Goal: Task Accomplishment & Management: Manage account settings

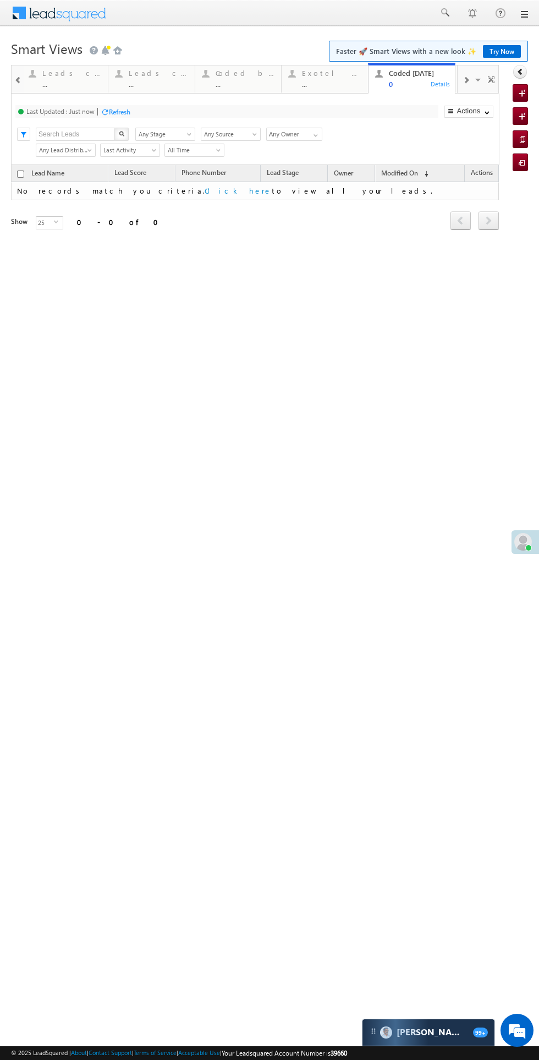
click at [319, 73] on div "Exotel IVR 2.0" at bounding box center [331, 73] width 59 height 9
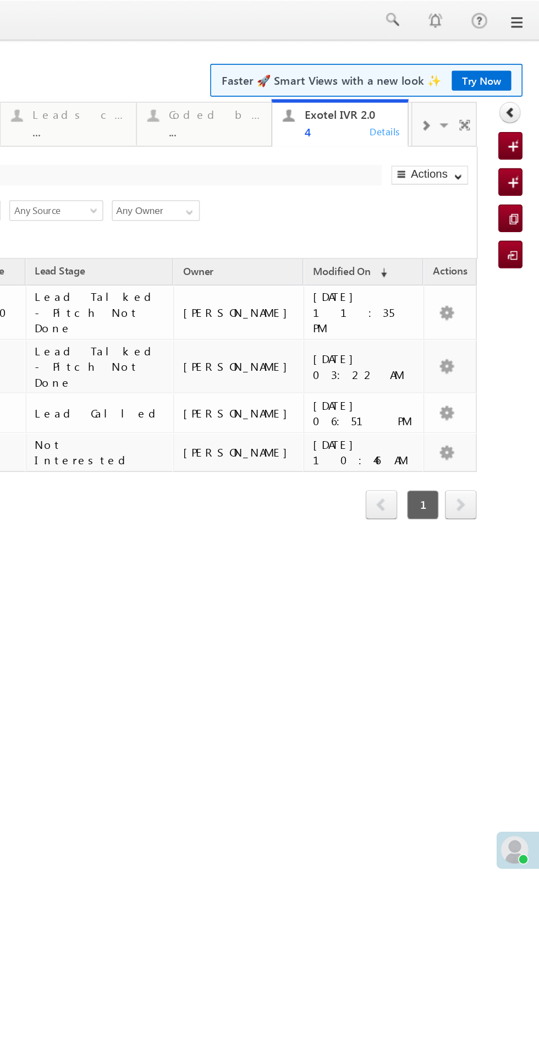
click at [163, 81] on span at bounding box center [160, 80] width 7 height 9
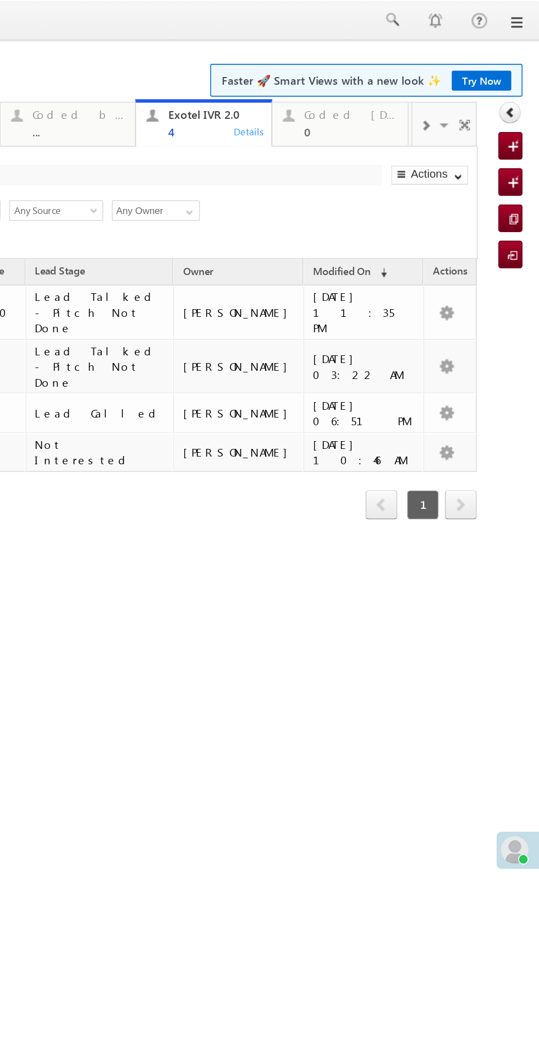
click at [163, 81] on span at bounding box center [160, 80] width 7 height 9
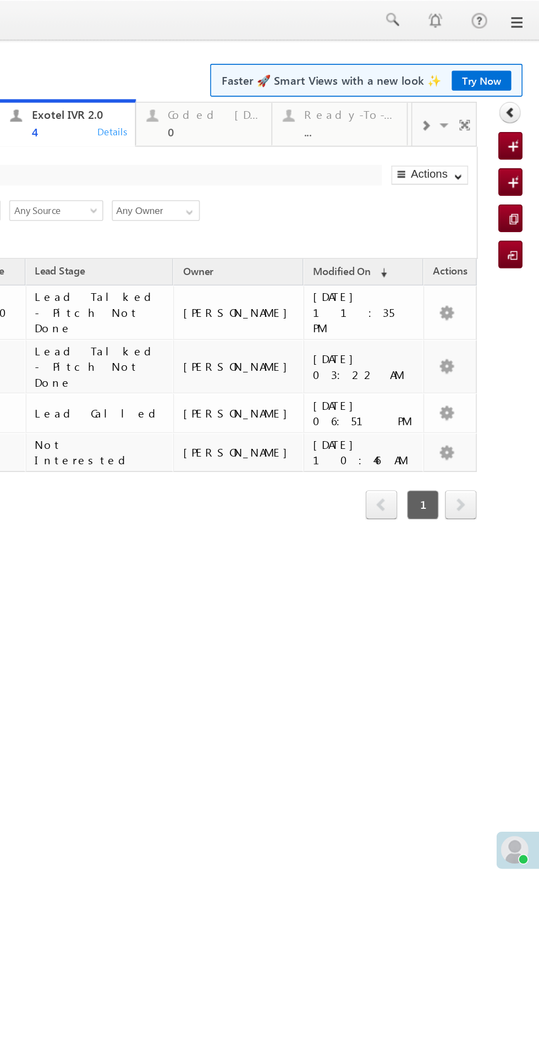
click at [23, 80] on div "0" at bounding box center [26, 84] width 59 height 8
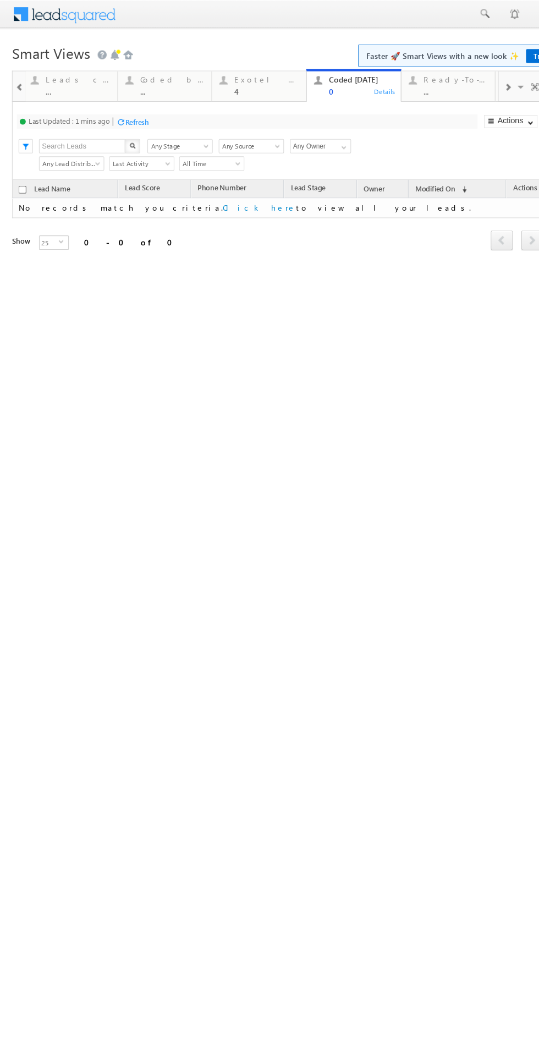
click at [131, 108] on div "Refresh" at bounding box center [125, 112] width 21 height 8
click at [18, 80] on span at bounding box center [18, 80] width 8 height 9
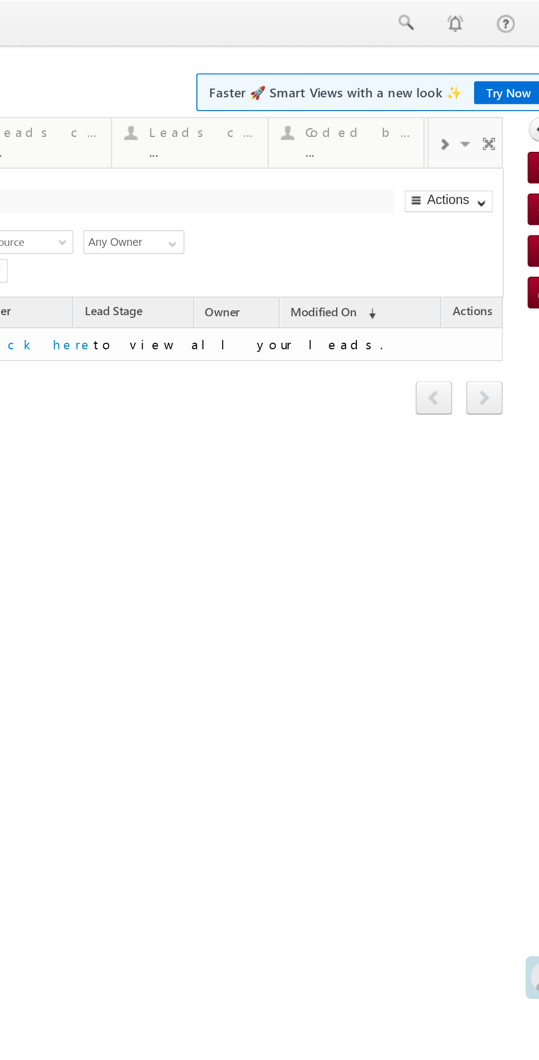
click at [69, 81] on span at bounding box center [69, 80] width 7 height 9
click at [10, 79] on div "Fresh Leads ..." at bounding box center [21, 77] width 59 height 21
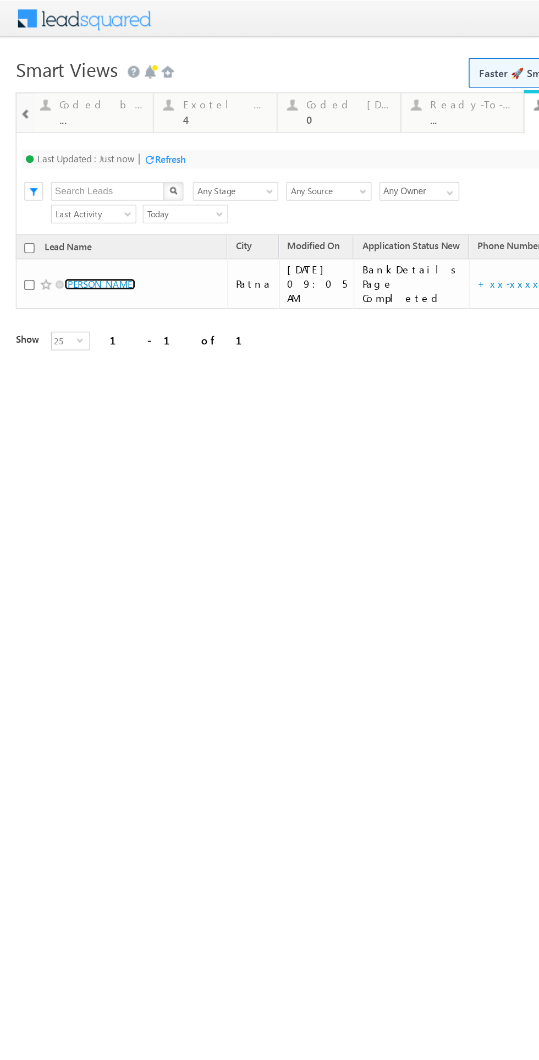
click at [94, 195] on link "[PERSON_NAME]" at bounding box center [70, 199] width 50 height 8
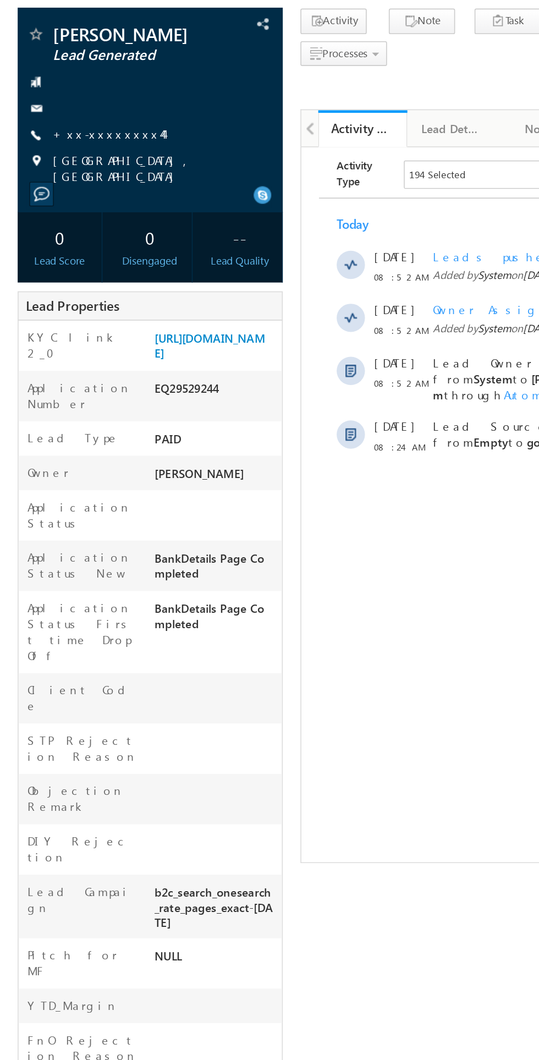
click at [73, 159] on link "+xx-xxxxxxxx44" at bounding box center [67, 154] width 69 height 9
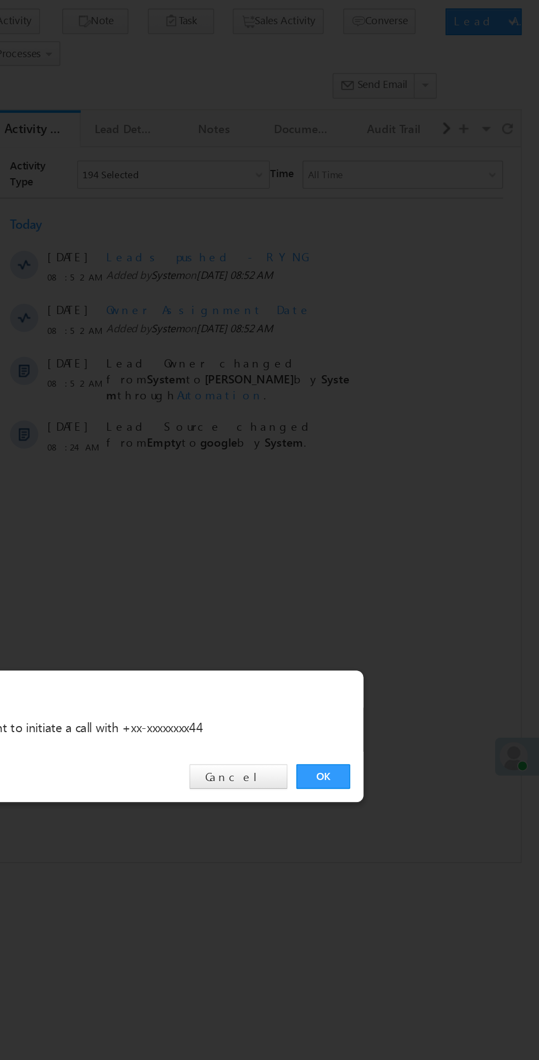
click at [403, 550] on link "OK" at bounding box center [405, 554] width 34 height 15
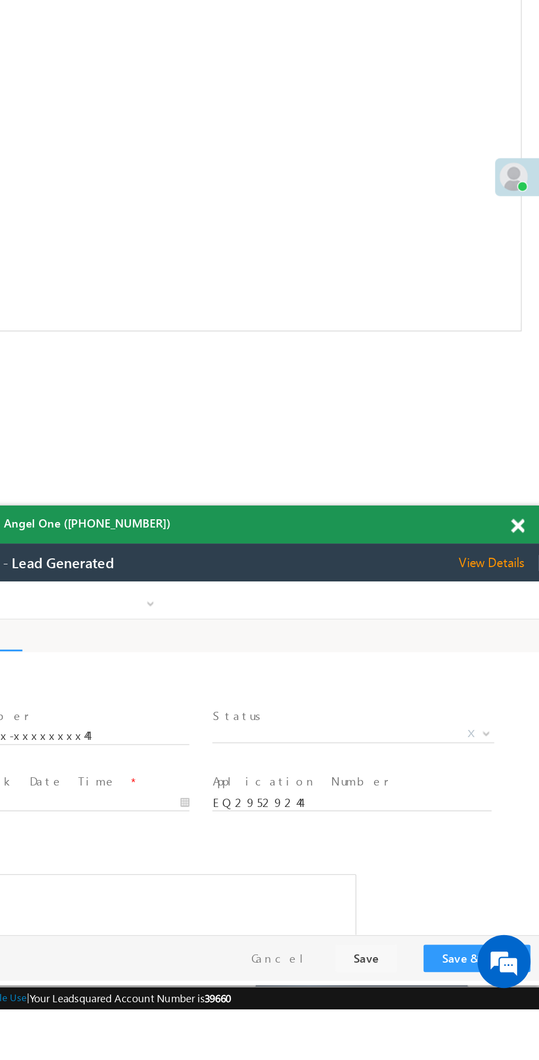
click at [150, 673] on span "X" at bounding box center [173, 676] width 175 height 11
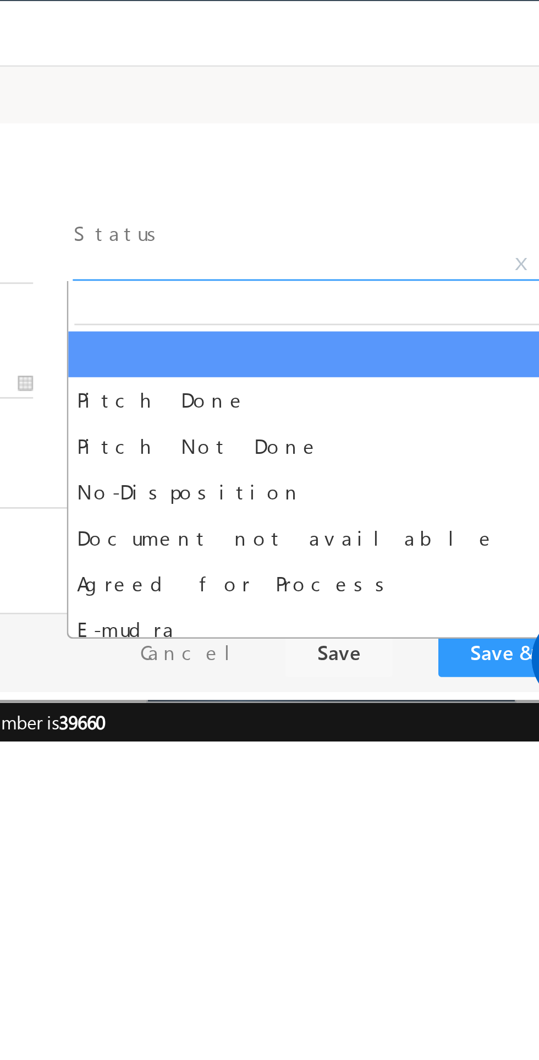
select select "Pitch Not Done"
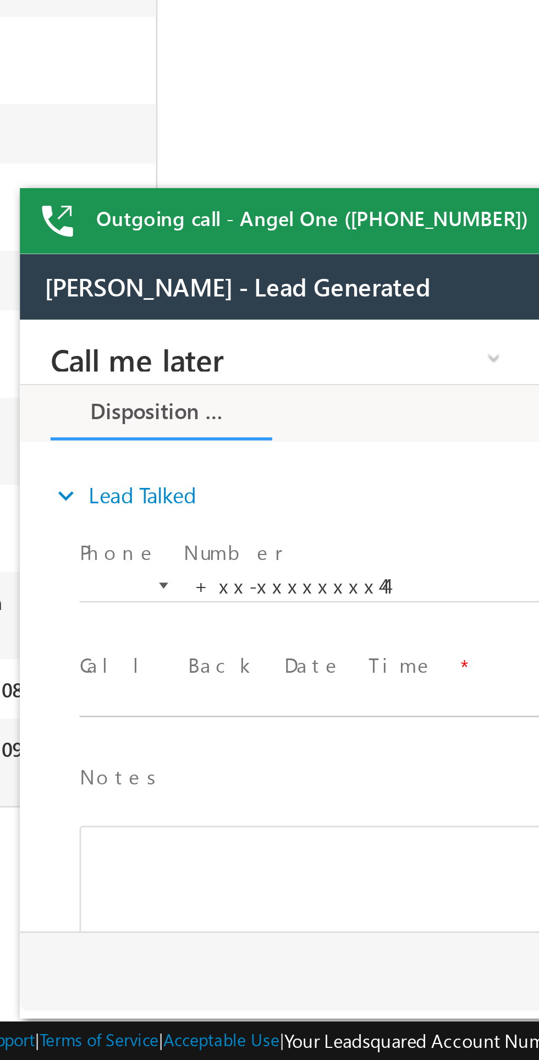
click at [110, 455] on body "Call me later Cross Sell Customer Drop-off reasons Language Barrier Not Interes…" at bounding box center [226, 430] width 413 height 220
type input "[DATE] 9:31 AM"
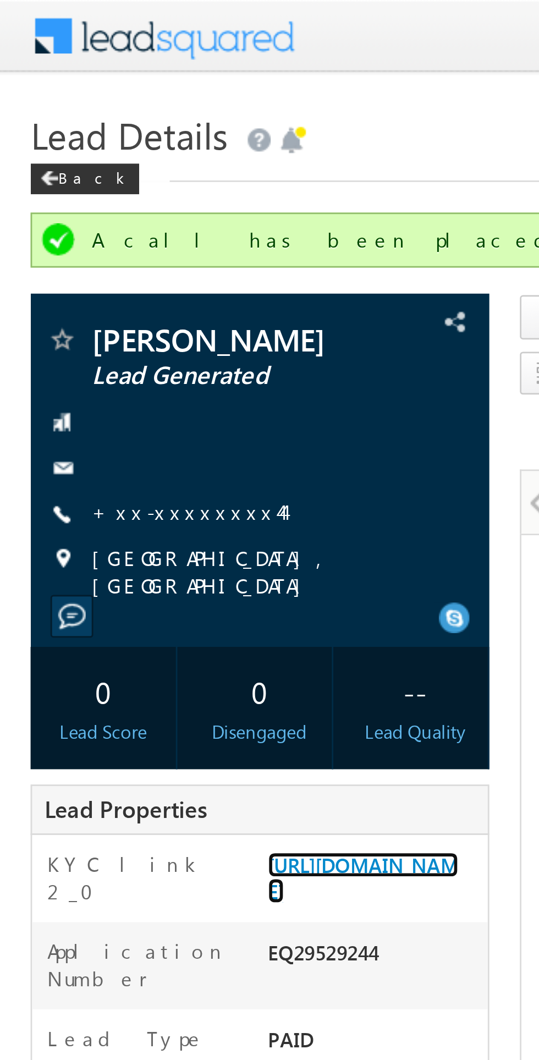
click at [124, 325] on link "[URL][DOMAIN_NAME]" at bounding box center [130, 315] width 69 height 19
